Goal: Information Seeking & Learning: Learn about a topic

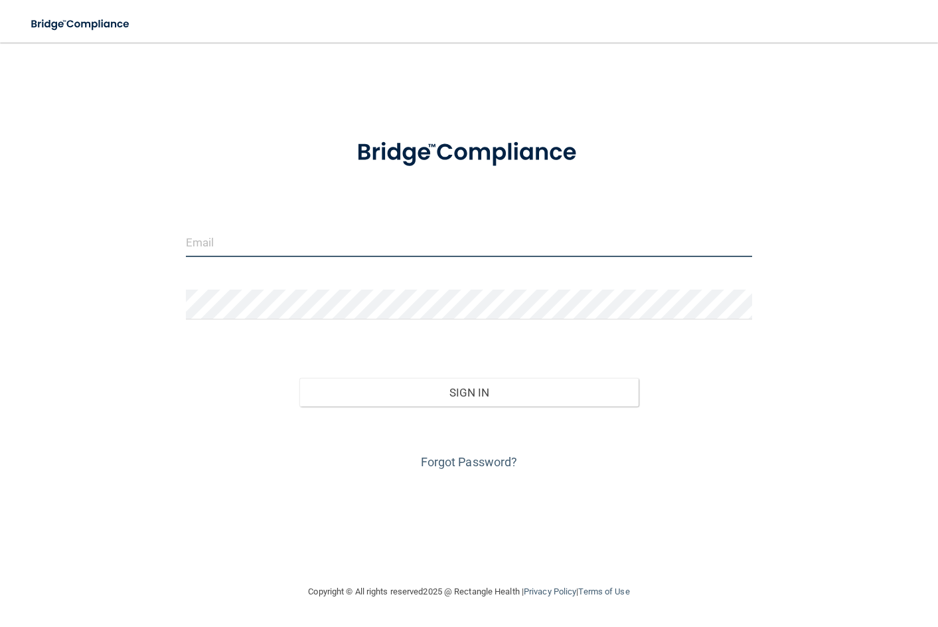
click at [466, 249] on input "email" at bounding box center [469, 242] width 566 height 30
type input "[EMAIL_ADDRESS][DOMAIN_NAME]"
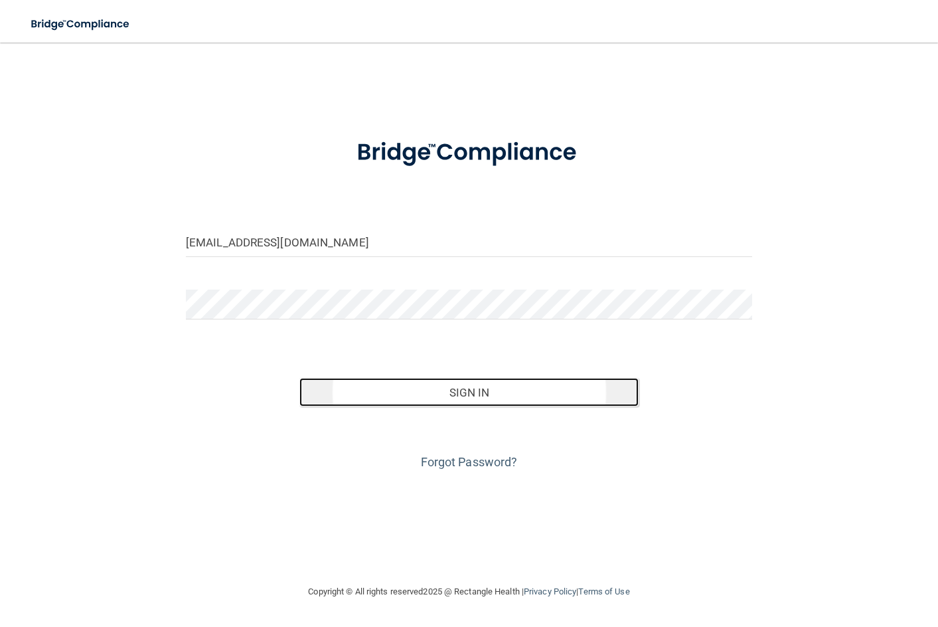
click at [461, 386] on button "Sign In" at bounding box center [469, 392] width 340 height 29
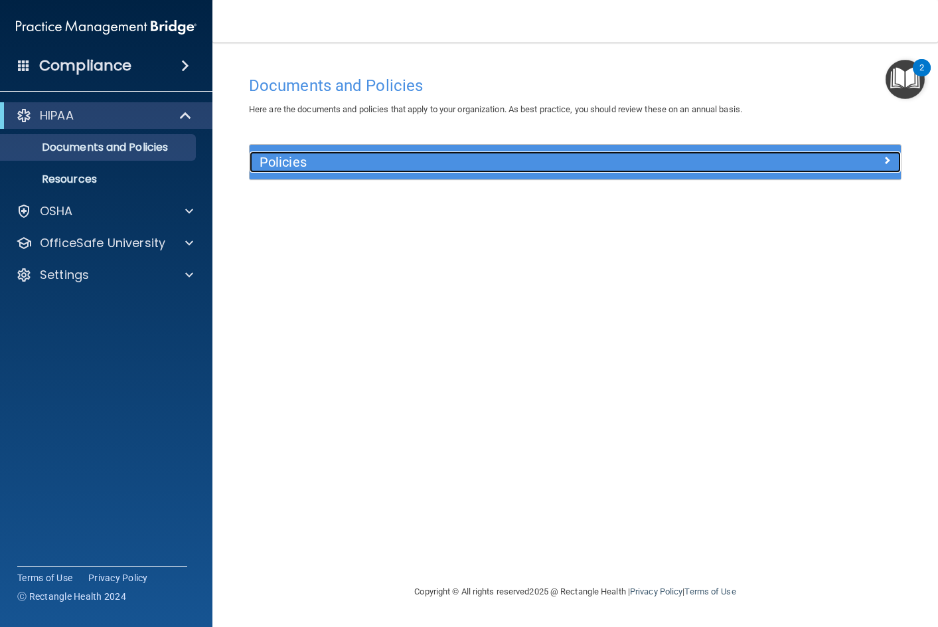
click at [647, 165] on h5 "Policies" at bounding box center [494, 162] width 469 height 15
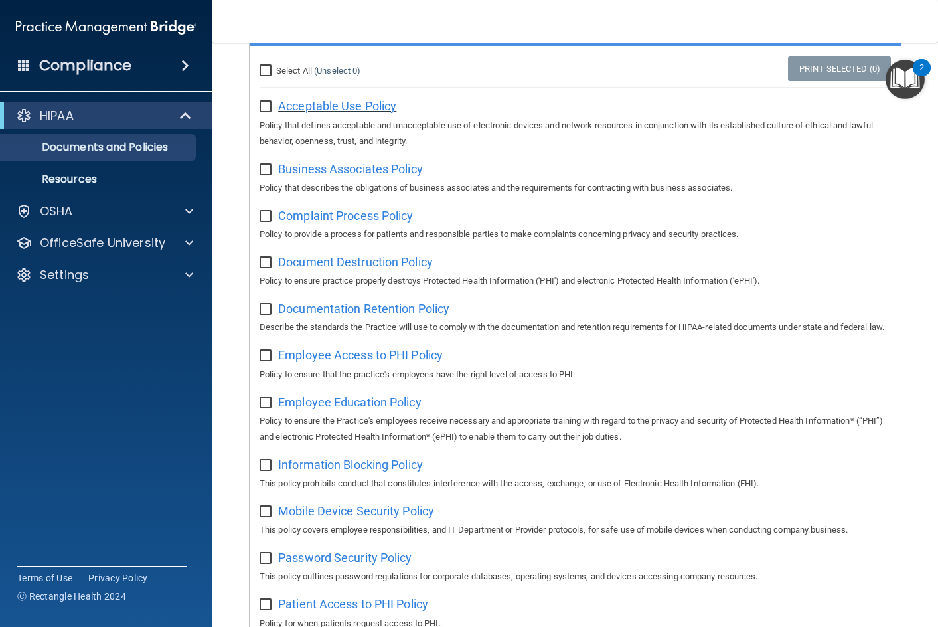
scroll to position [66, 0]
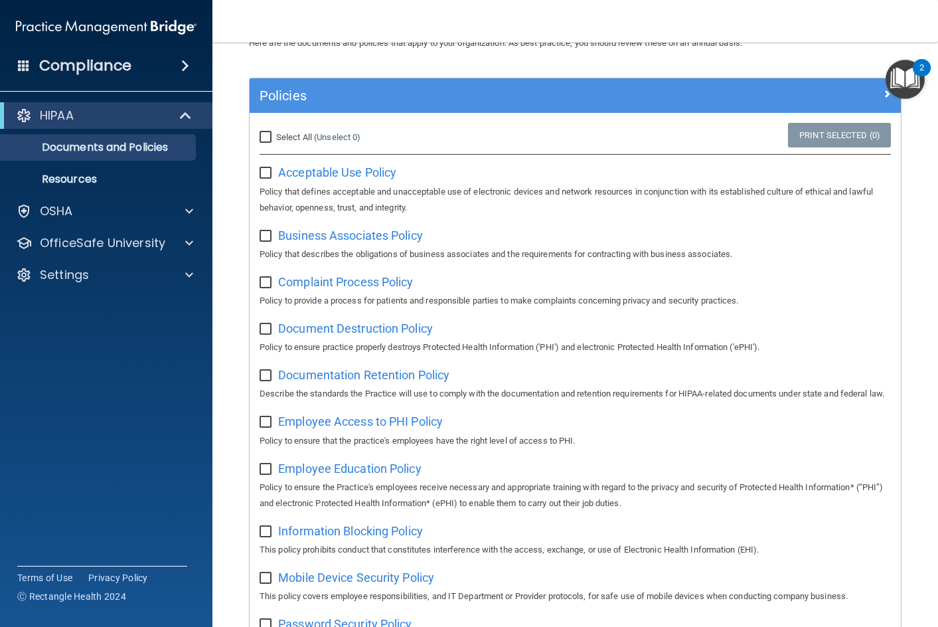
click at [264, 161] on label at bounding box center [268, 168] width 17 height 15
click at [264, 168] on input "checkbox" at bounding box center [267, 173] width 15 height 11
click at [264, 161] on label at bounding box center [268, 168] width 17 height 15
click at [264, 168] on input "checkbox" at bounding box center [267, 173] width 15 height 11
checkbox input "false"
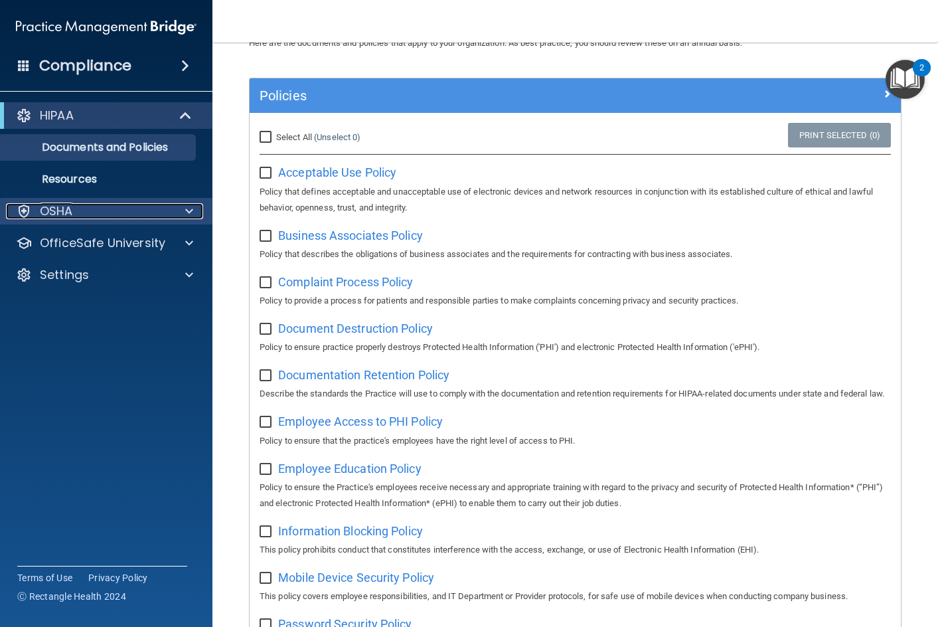
click at [109, 205] on div "OSHA" at bounding box center [88, 211] width 165 height 16
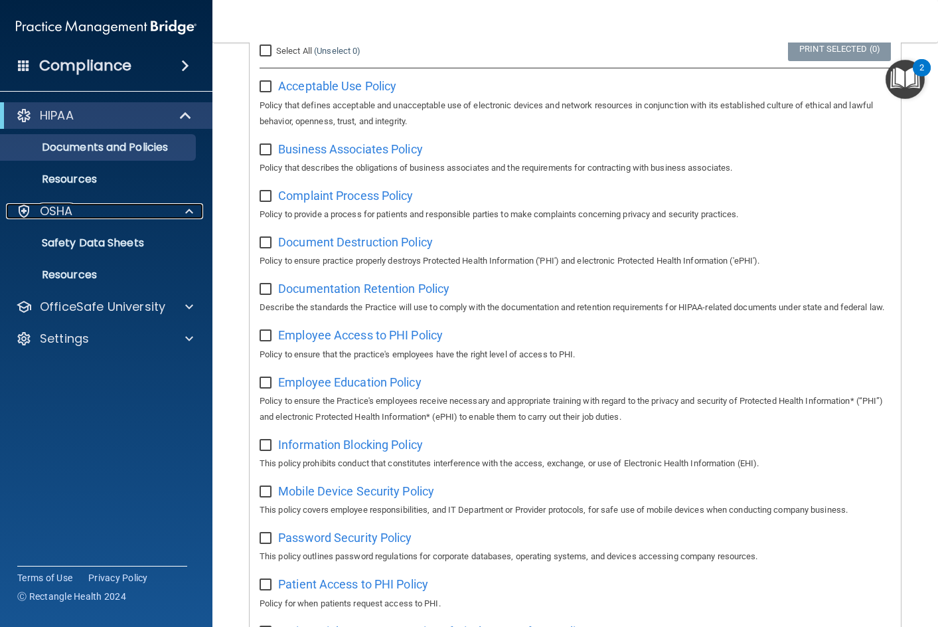
scroll to position [0, 0]
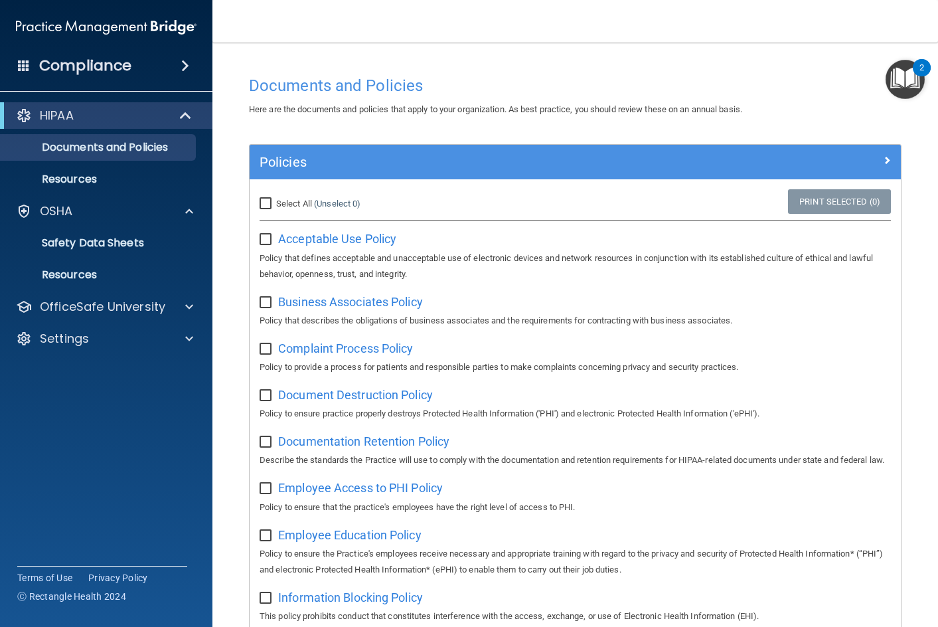
click at [297, 200] on span "Select All" at bounding box center [294, 204] width 36 height 10
click at [275, 200] on input "Select All (Unselect 0) Unselect All" at bounding box center [267, 204] width 15 height 11
checkbox input "true"
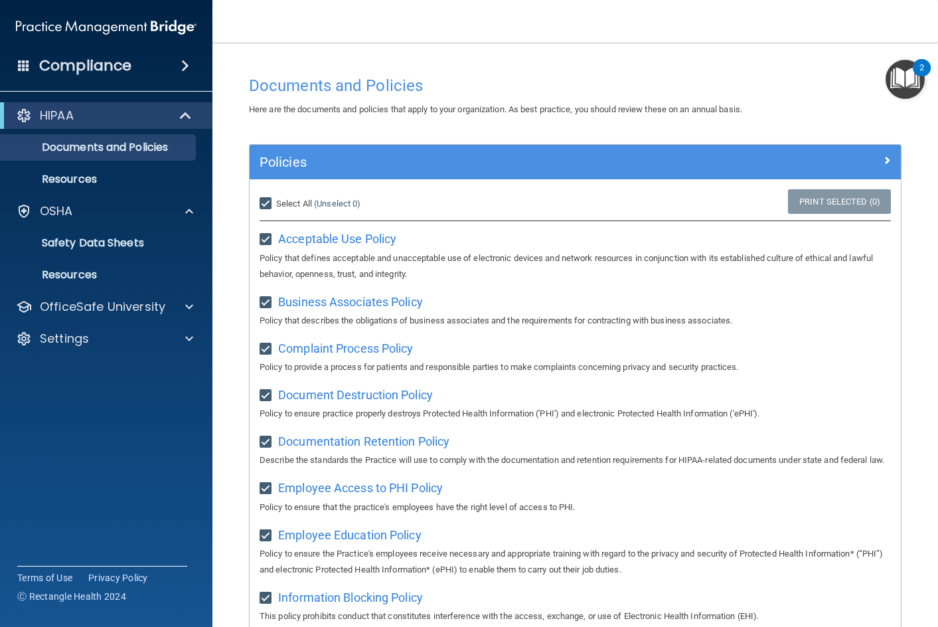
checkbox input "true"
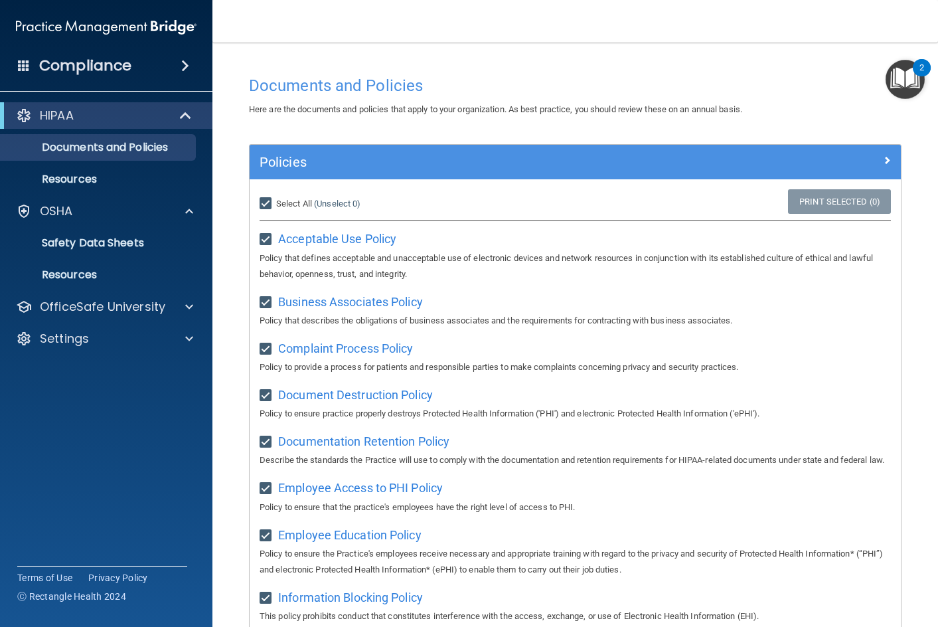
checkbox input "true"
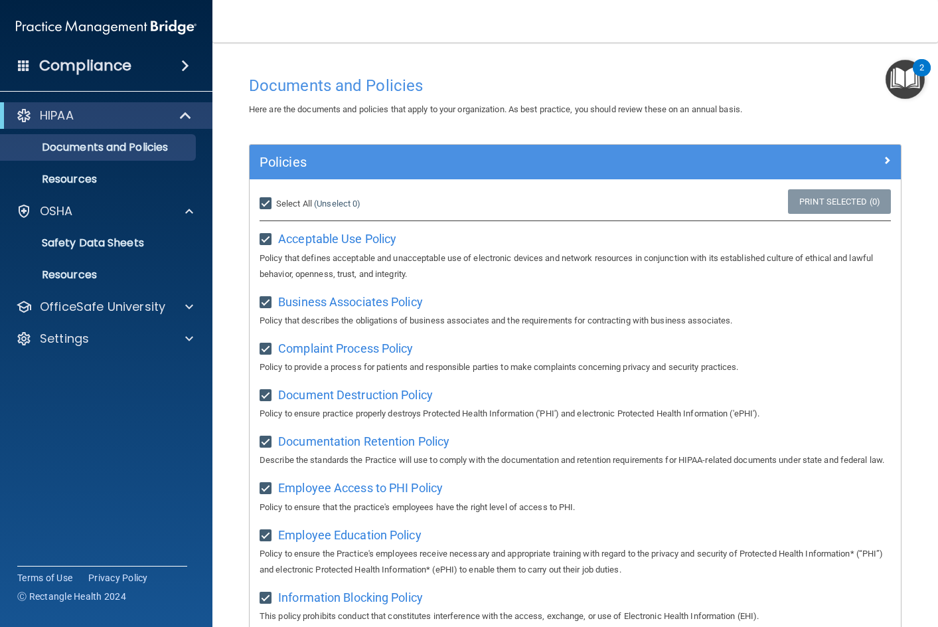
checkbox input "true"
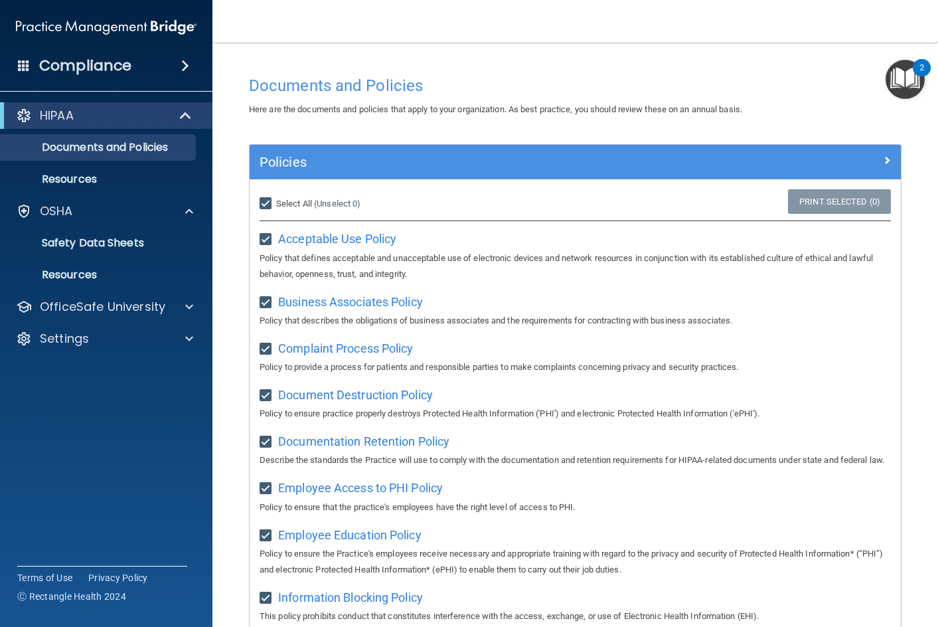
checkbox input "true"
click at [116, 178] on p "Resources" at bounding box center [99, 179] width 181 height 13
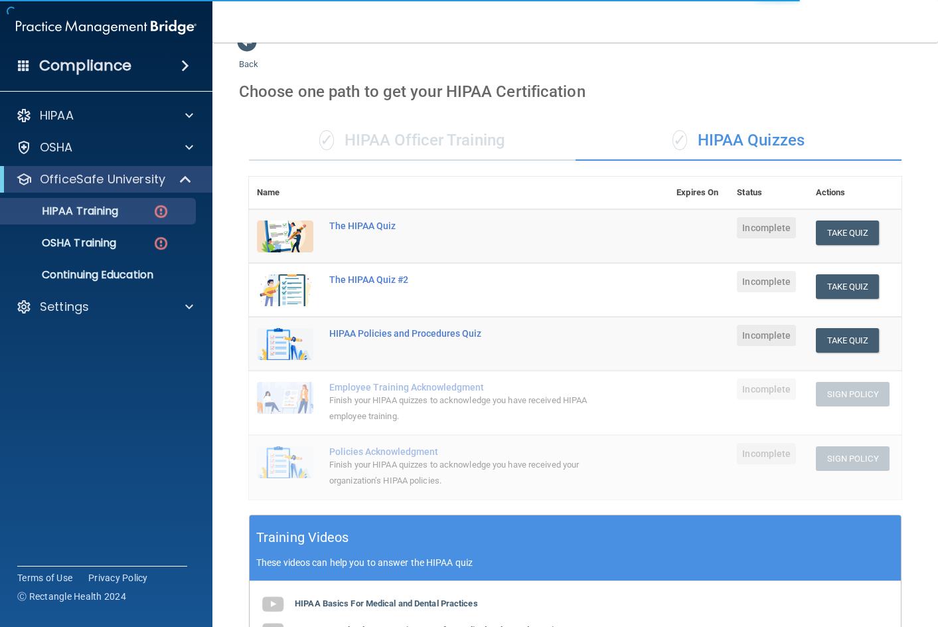
scroll to position [66, 0]
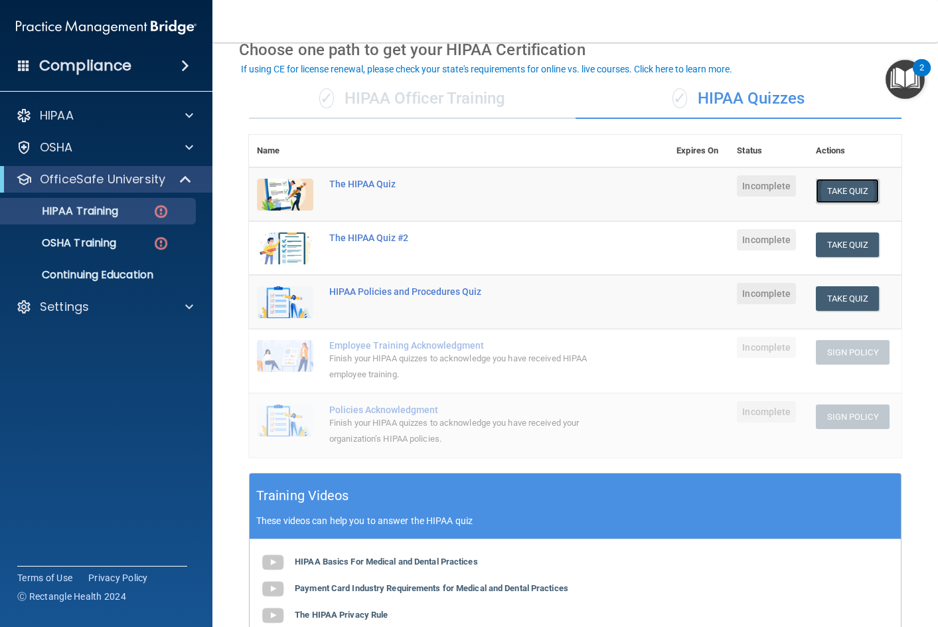
click at [839, 197] on button "Take Quiz" at bounding box center [848, 191] width 64 height 25
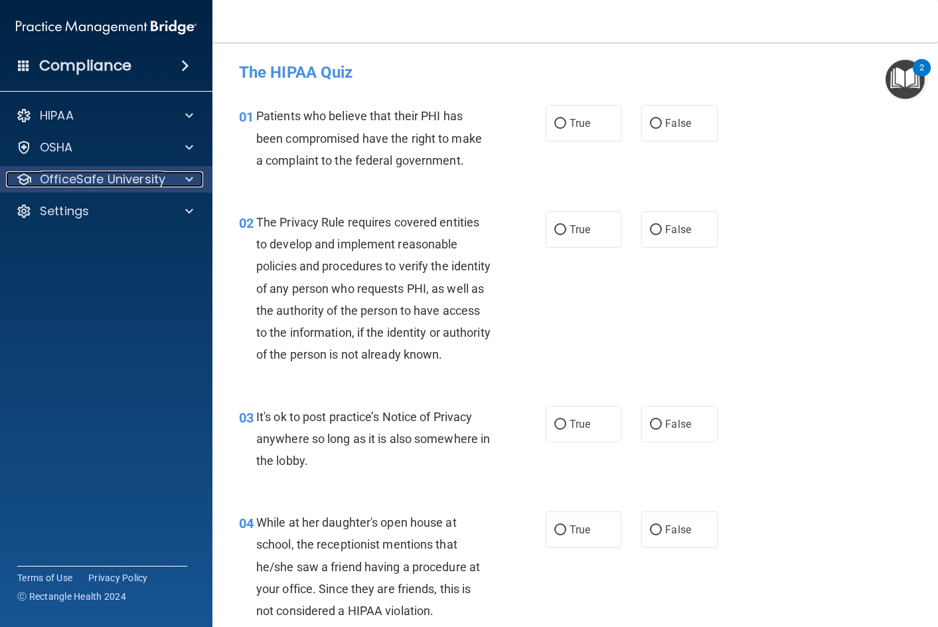
click at [52, 177] on p "OfficeSafe University" at bounding box center [102, 179] width 125 height 16
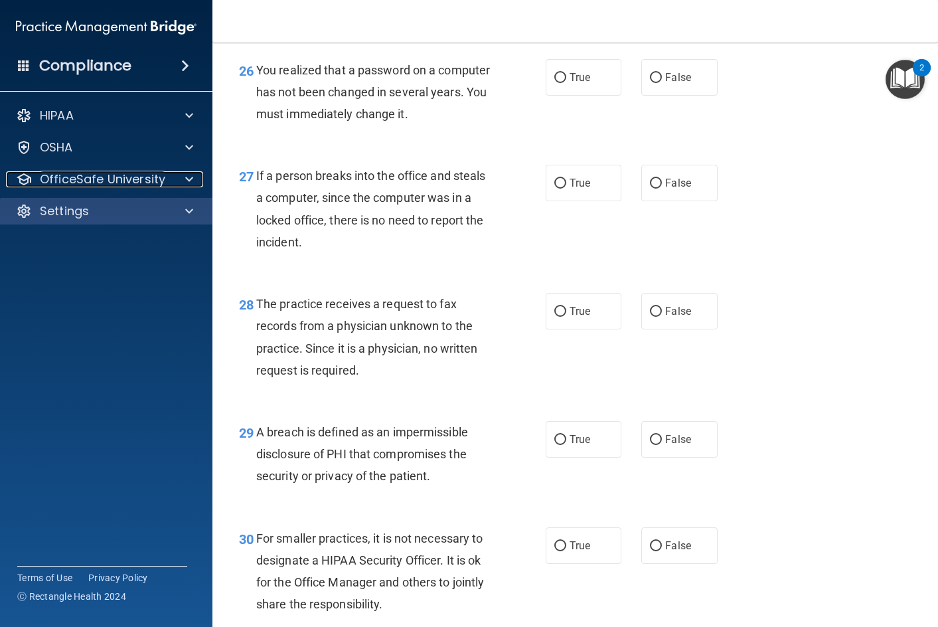
scroll to position [3015, 0]
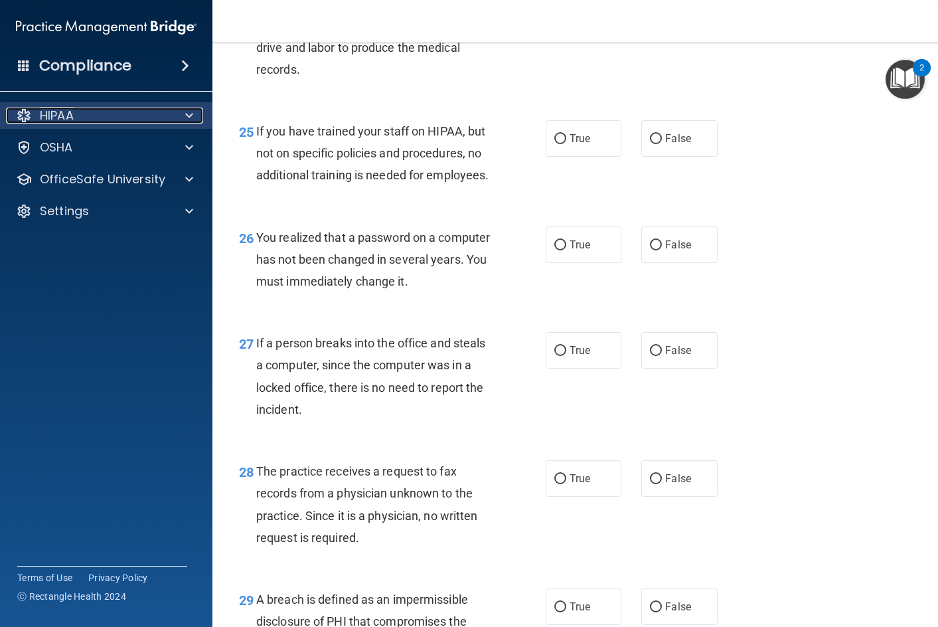
click at [114, 111] on div "HIPAA" at bounding box center [88, 116] width 165 height 16
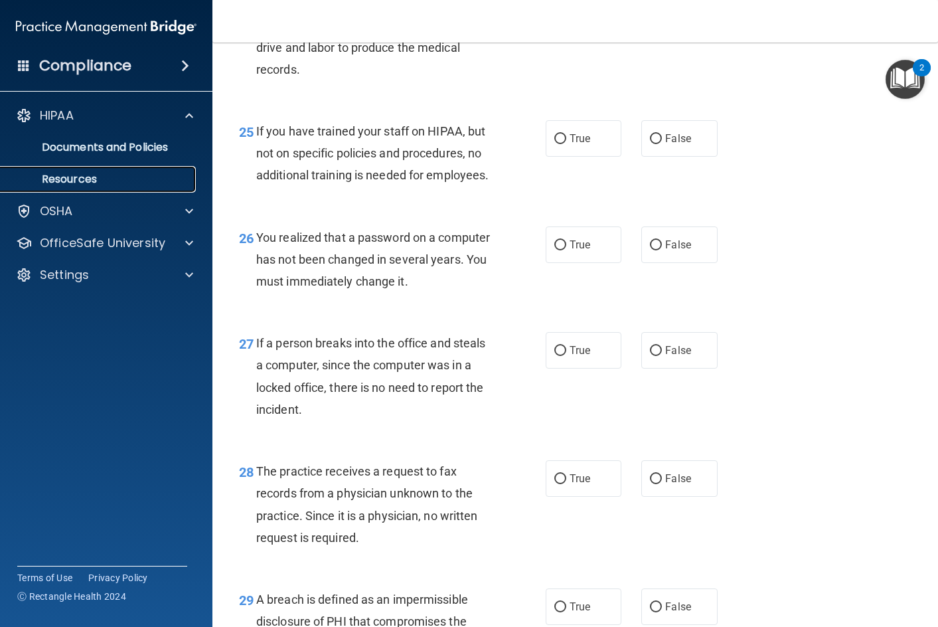
click at [109, 173] on p "Resources" at bounding box center [99, 179] width 181 height 13
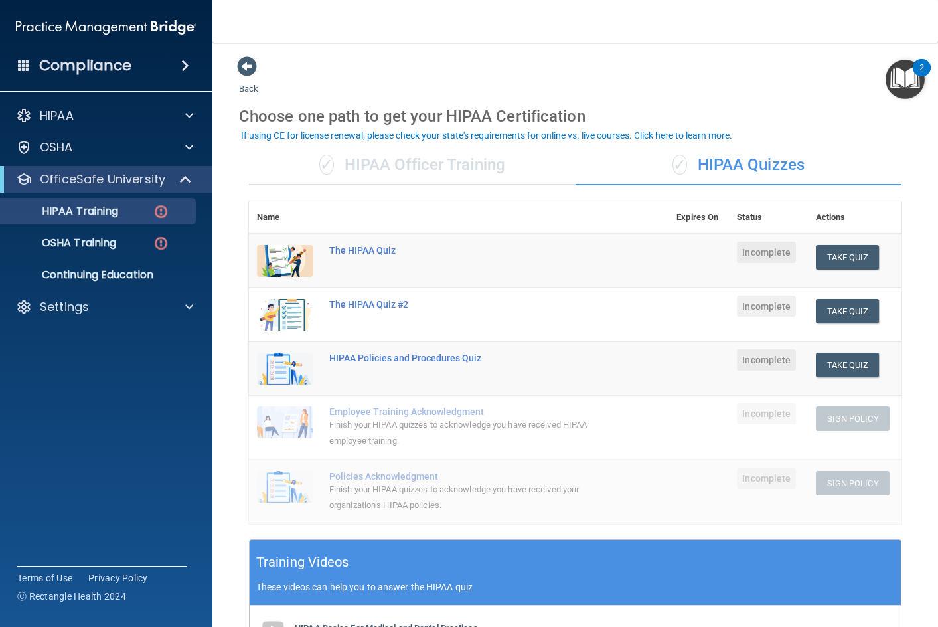
click at [469, 169] on div "✓ HIPAA Officer Training" at bounding box center [412, 165] width 327 height 40
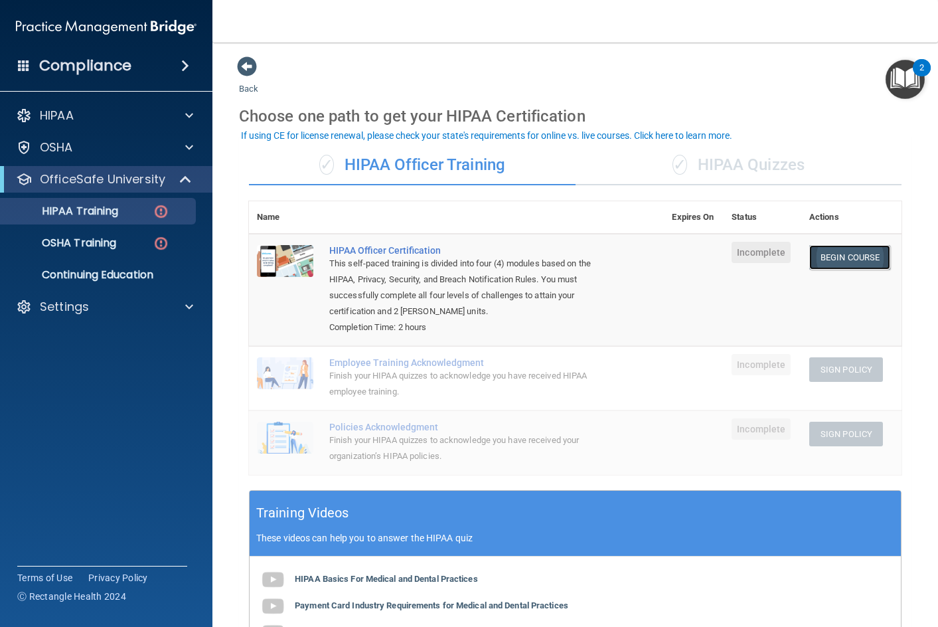
click at [857, 254] on link "Begin Course" at bounding box center [849, 257] width 81 height 25
